Goal: Task Accomplishment & Management: Use online tool/utility

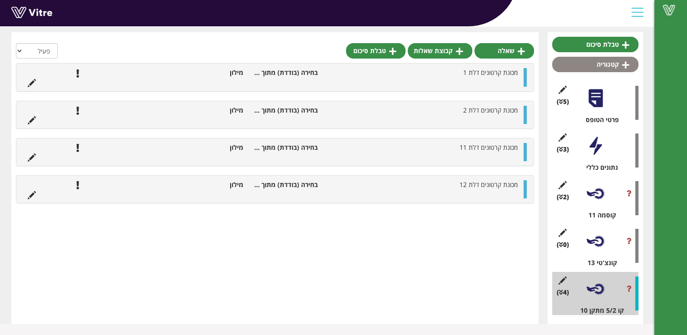
scroll to position [81, 0]
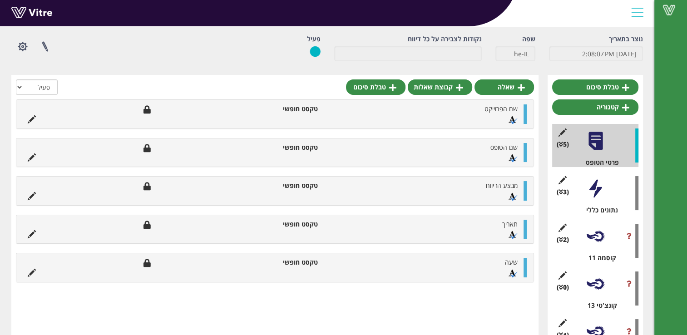
scroll to position [81, 0]
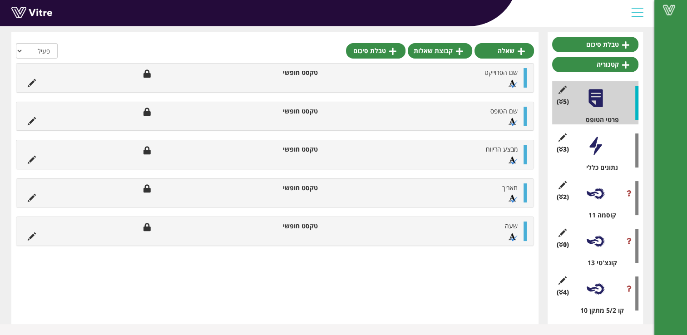
click at [594, 196] on div at bounding box center [595, 193] width 20 height 20
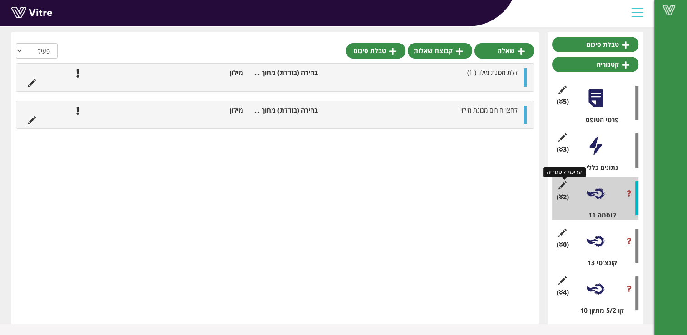
click at [563, 184] on icon at bounding box center [562, 185] width 11 height 8
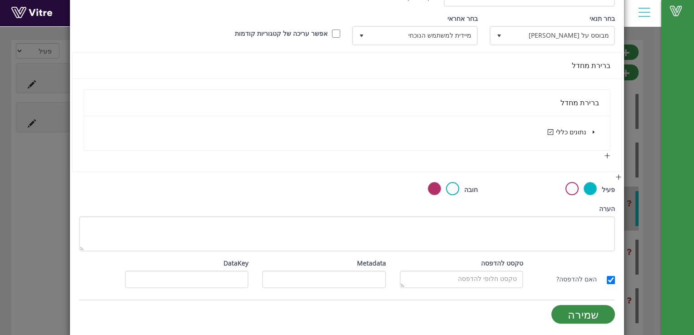
scroll to position [124, 0]
click at [597, 131] on span at bounding box center [593, 132] width 11 height 11
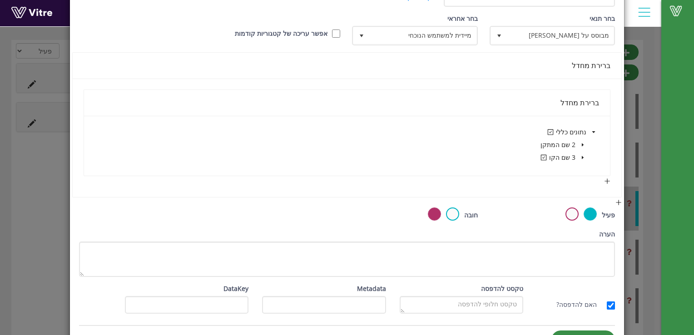
scroll to position [129, 0]
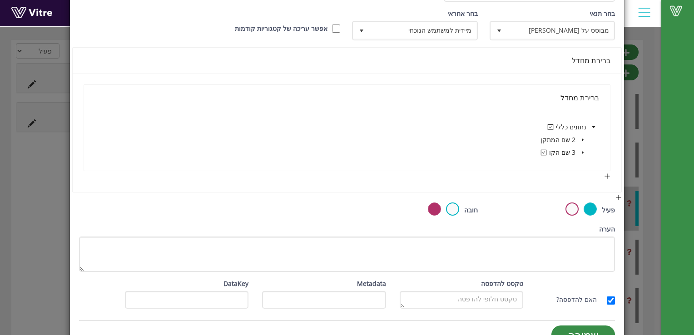
click at [594, 127] on icon "caret-down" at bounding box center [593, 127] width 5 height 5
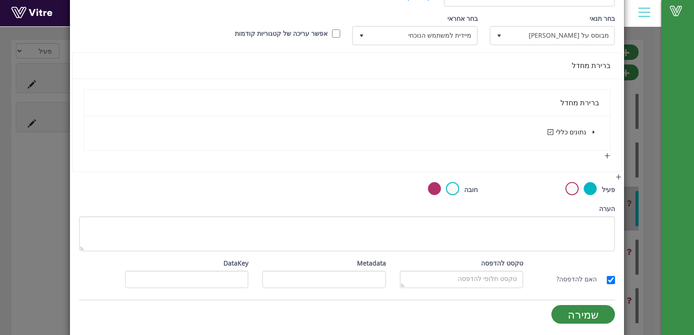
scroll to position [0, 0]
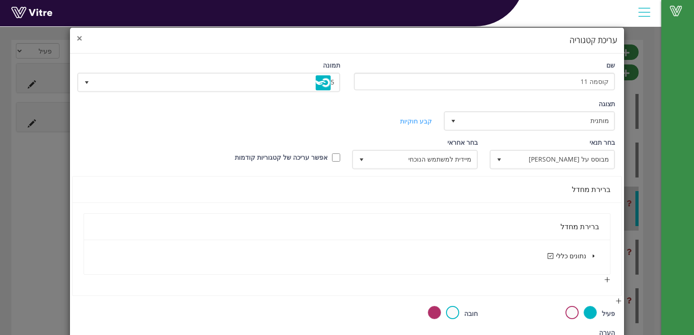
click at [82, 38] on span "×" at bounding box center [79, 38] width 5 height 13
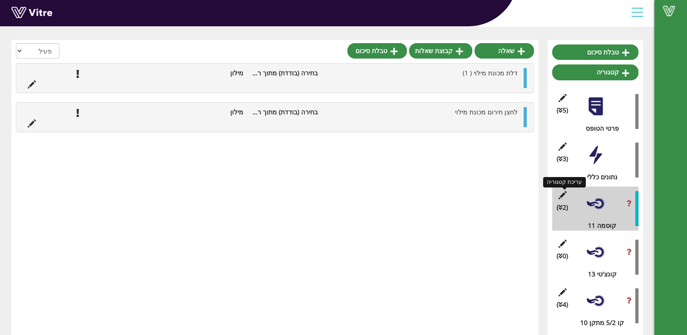
click at [561, 195] on icon at bounding box center [562, 195] width 11 height 8
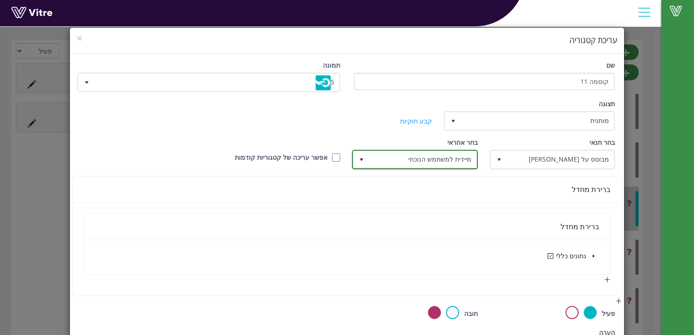
click at [363, 157] on span "select" at bounding box center [361, 159] width 7 height 7
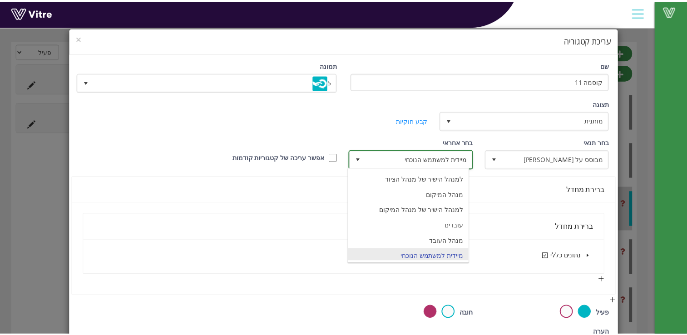
scroll to position [62, 0]
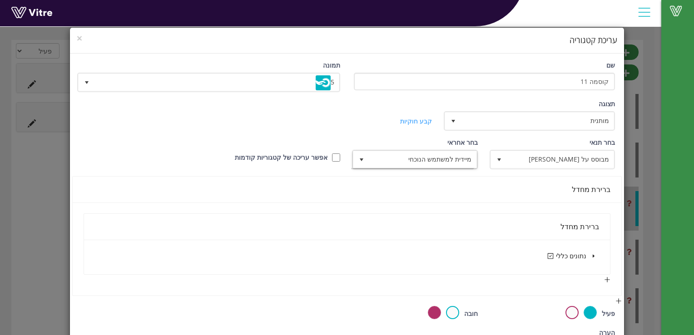
click at [296, 118] on div "תצוגה מותנית 5 קביעת משך דקות 0 קבע חוקיות קביעת משך" at bounding box center [346, 118] width 549 height 39
click at [82, 38] on span "×" at bounding box center [79, 38] width 5 height 13
